Goal: Share content

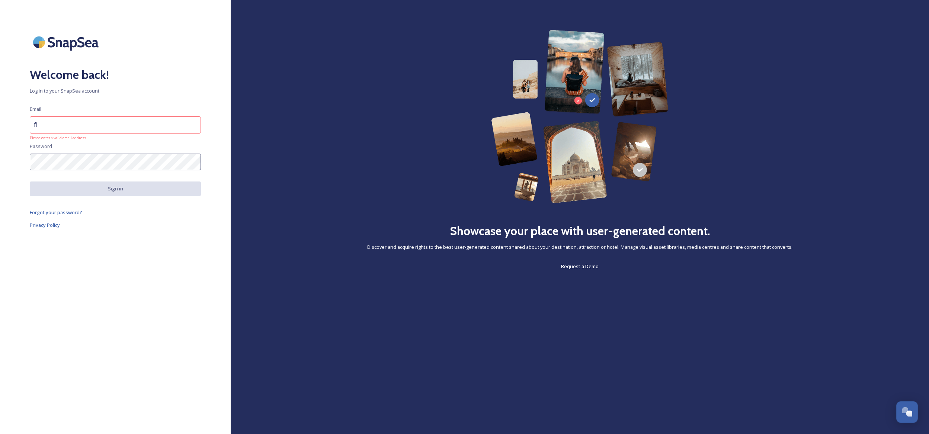
type input "f"
type input "[EMAIL_ADDRESS][DOMAIN_NAME]"
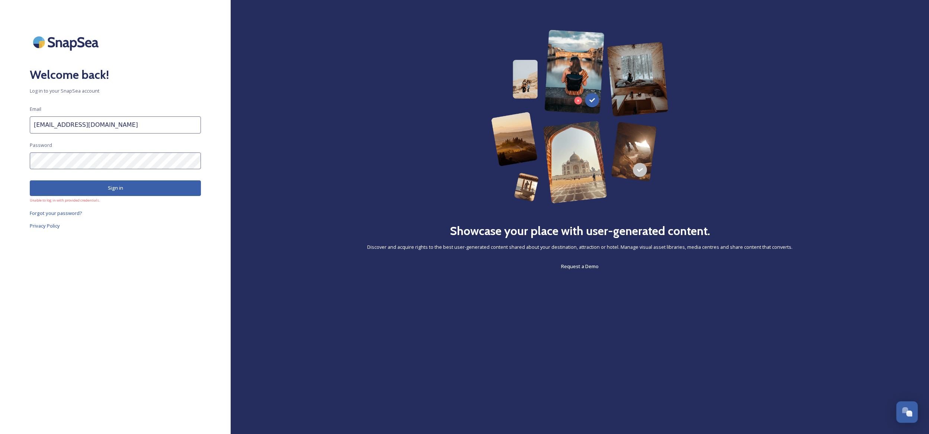
click at [25, 162] on div "Welcome back! Log in to your SnapSea account Email [EMAIL_ADDRESS][DOMAIN_NAME]…" at bounding box center [115, 217] width 231 height 375
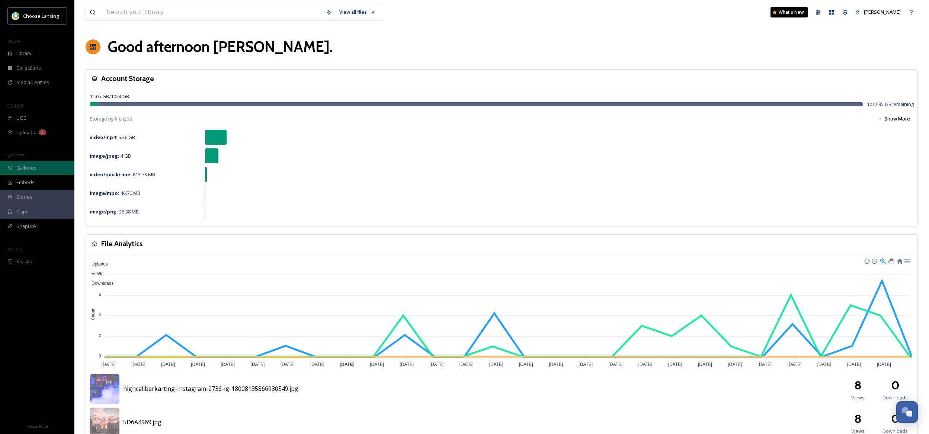
click at [38, 168] on div "Galleries" at bounding box center [37, 168] width 74 height 15
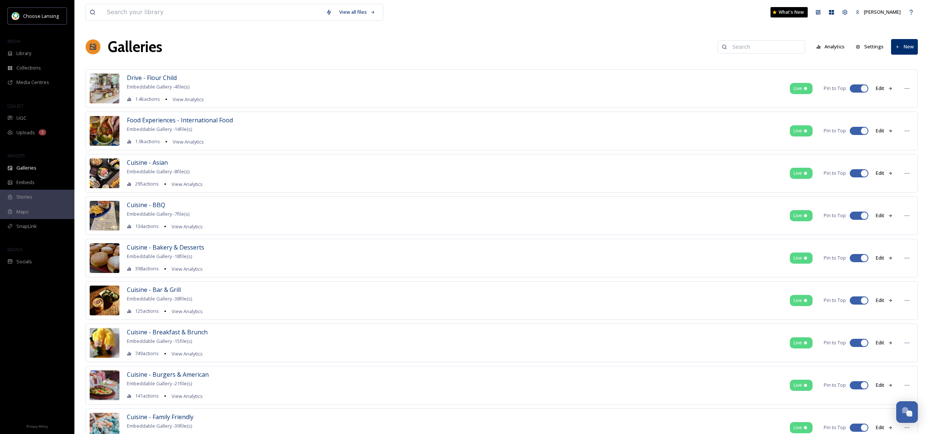
click at [748, 46] on input at bounding box center [765, 46] width 72 height 15
type input "potter"
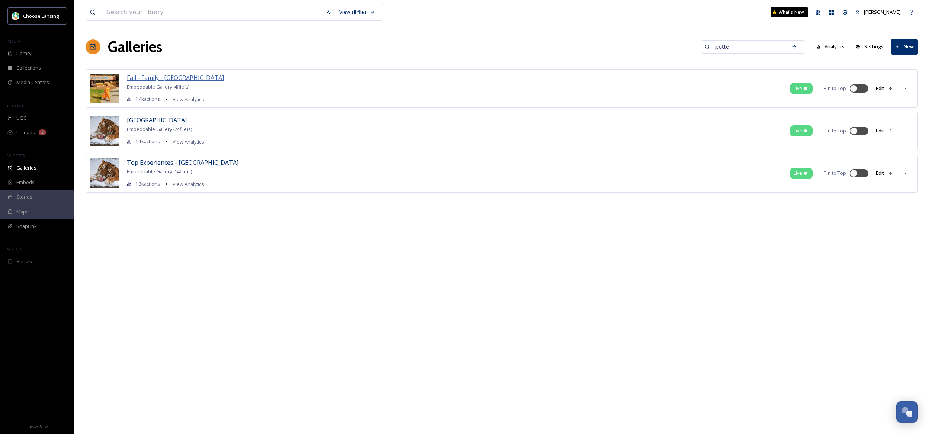
click at [170, 78] on span "Fall - Family - [GEOGRAPHIC_DATA]" at bounding box center [175, 78] width 97 height 8
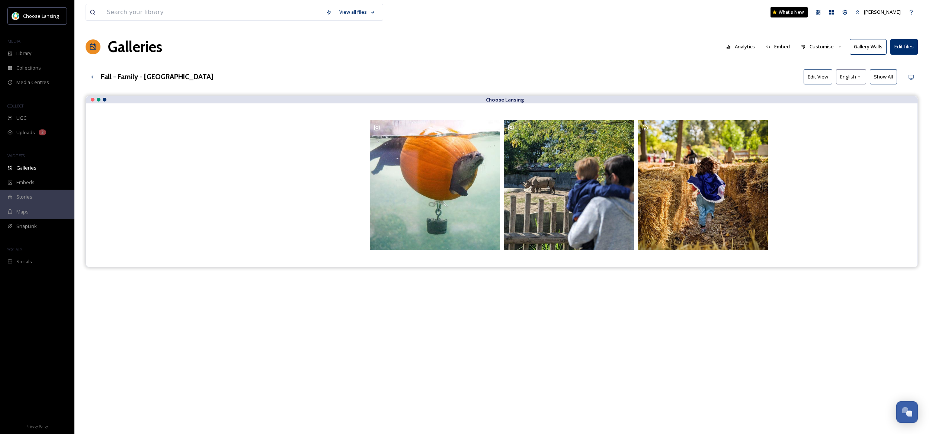
click at [786, 46] on button "Embed" at bounding box center [779, 46] width 32 height 15
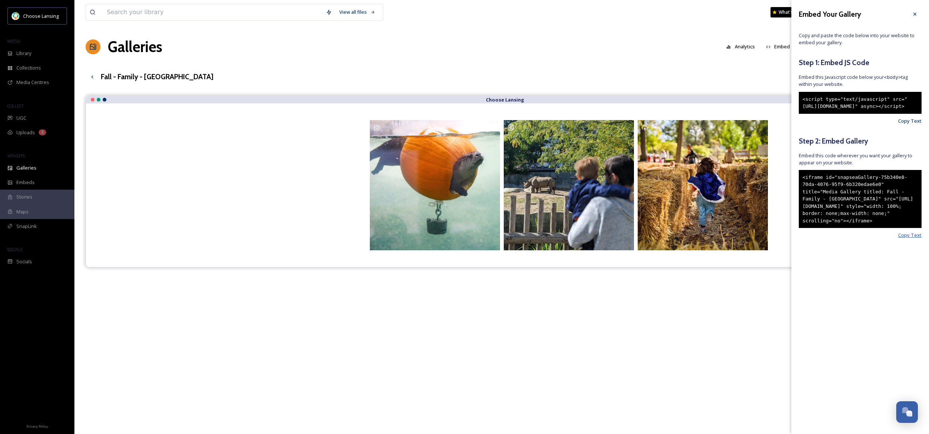
click at [912, 239] on span "Copy Text" at bounding box center [909, 235] width 23 height 7
click at [608, 73] on div "Fall - Family - Potter Park Zoo Edit View English Show All" at bounding box center [502, 76] width 832 height 15
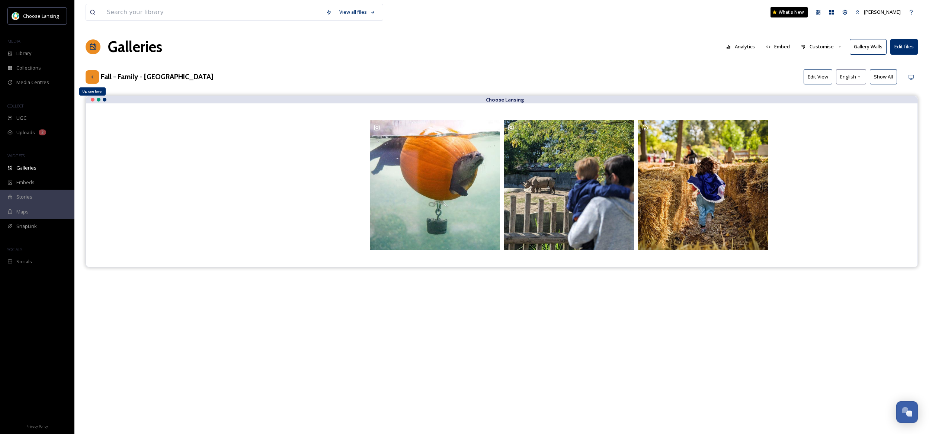
click at [87, 73] on div "Up one level" at bounding box center [92, 76] width 13 height 13
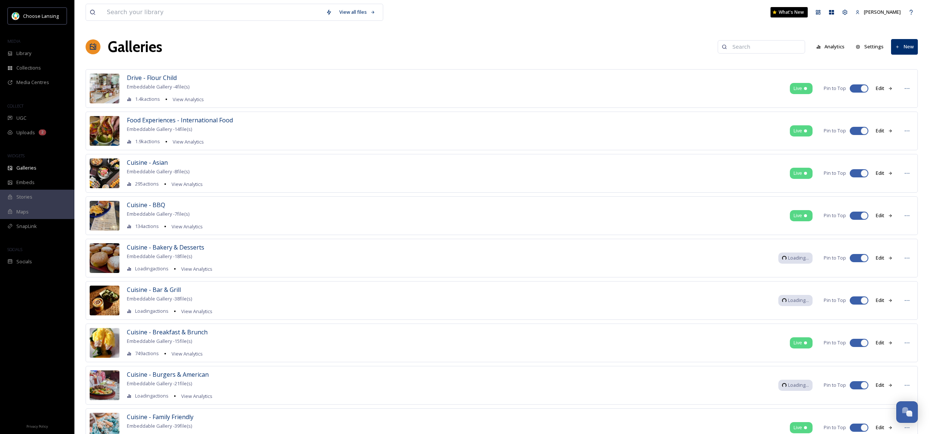
click at [765, 48] on input at bounding box center [765, 46] width 72 height 15
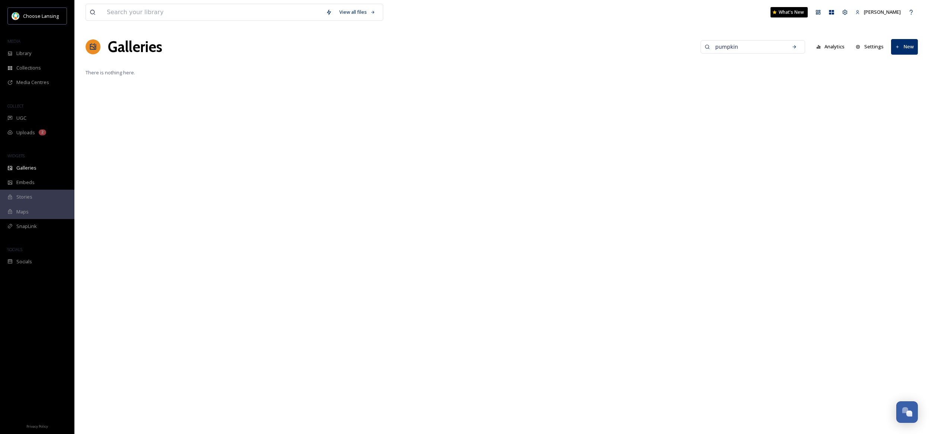
drag, startPoint x: 754, startPoint y: 47, endPoint x: 711, endPoint y: 48, distance: 42.4
click at [711, 48] on div "pumpkin" at bounding box center [753, 46] width 105 height 13
type input "fall"
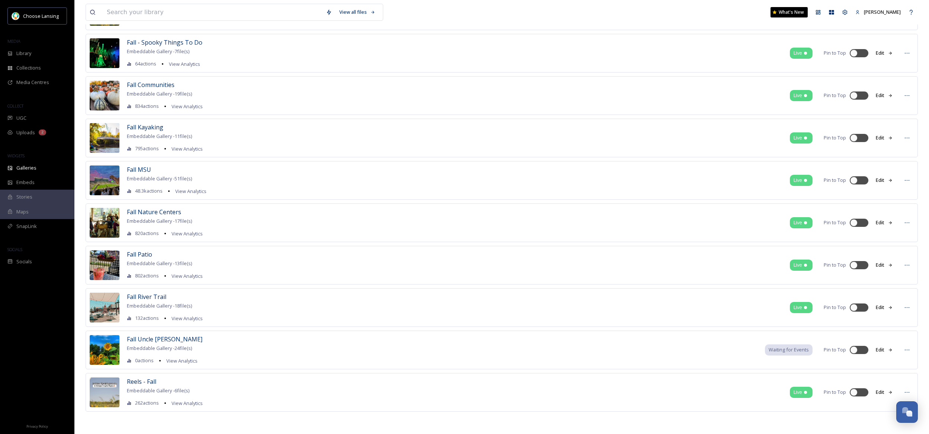
scroll to position [841, 0]
